Goal: Find specific page/section: Find specific page/section

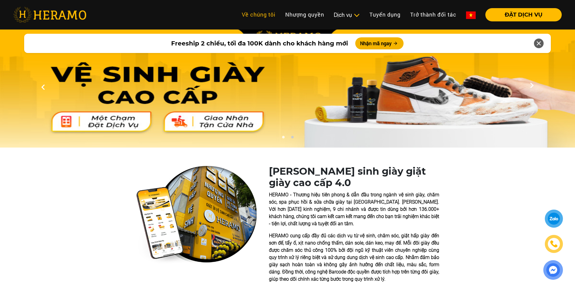
click at [250, 17] on link "Về chúng tôi" at bounding box center [258, 14] width 43 height 13
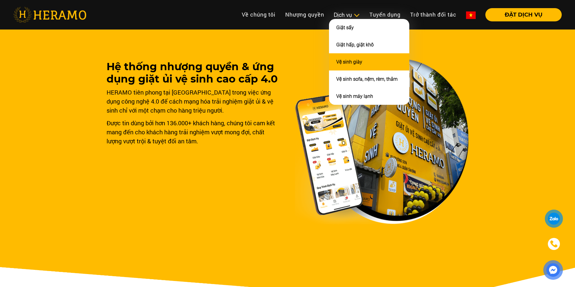
click at [344, 62] on link "Vệ sinh giày" at bounding box center [349, 62] width 26 height 6
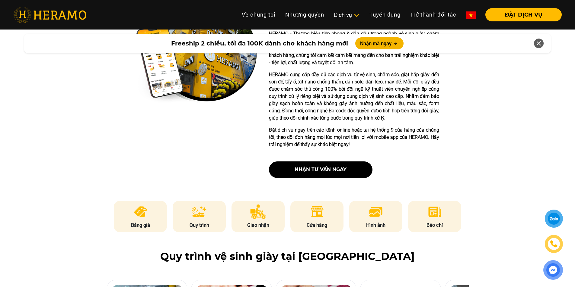
scroll to position [151, 0]
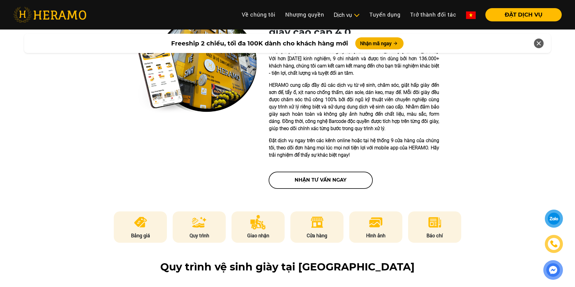
click at [303, 179] on button "nhận tư vấn ngay" at bounding box center [320, 180] width 103 height 17
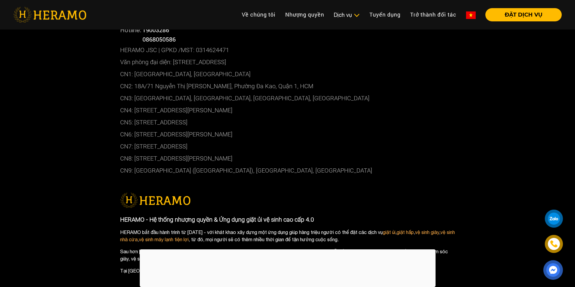
scroll to position [1991, 0]
